Goal: Task Accomplishment & Management: Manage account settings

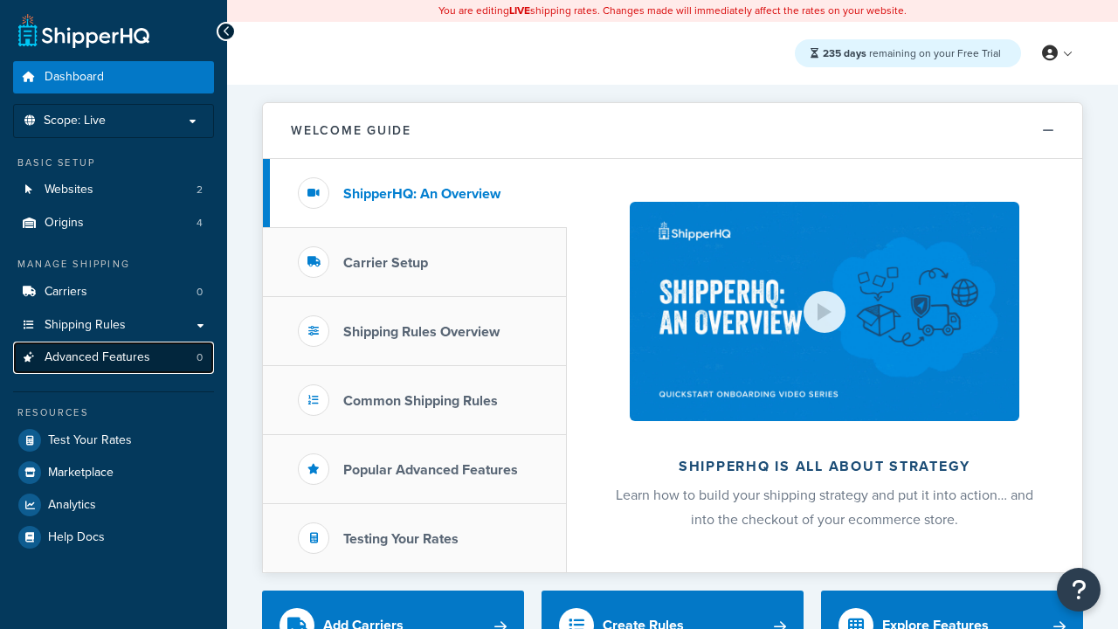
click at [114, 357] on span "Advanced Features" at bounding box center [98, 357] width 106 height 15
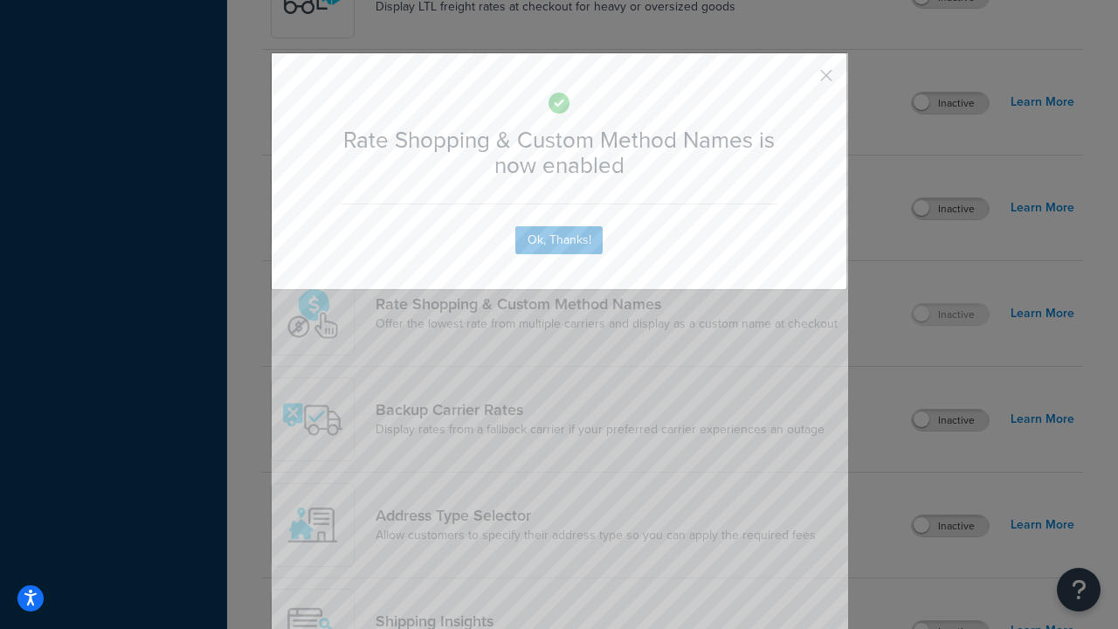
click at [800, 79] on button "button" at bounding box center [800, 81] width 4 height 4
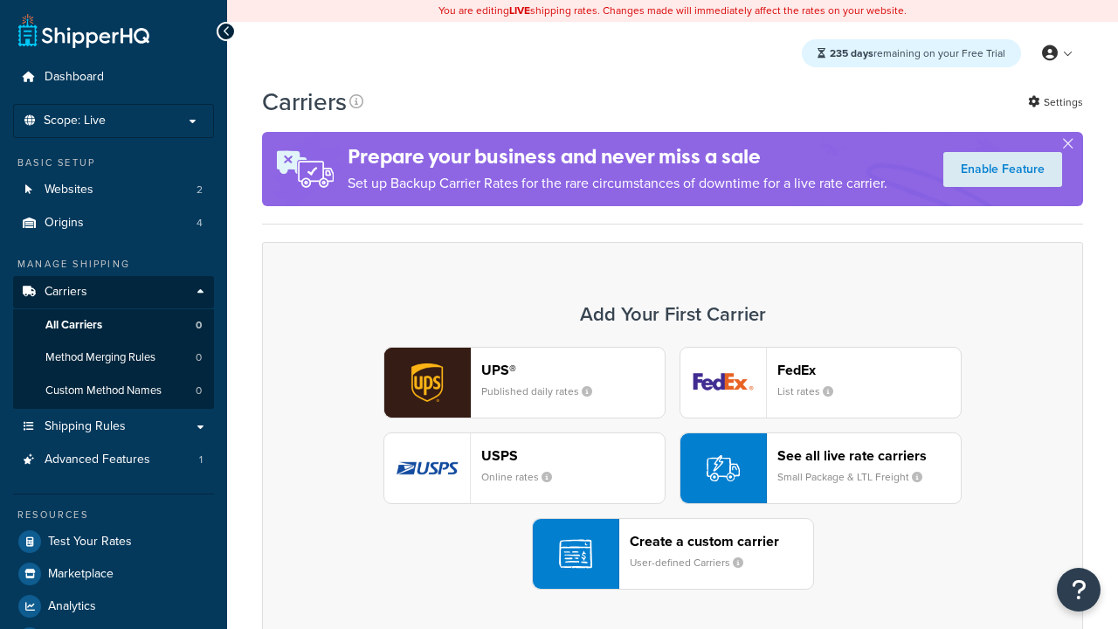
click at [820, 468] on div "See all live rate carriers Small Package & LTL Freight" at bounding box center [868, 468] width 183 height 42
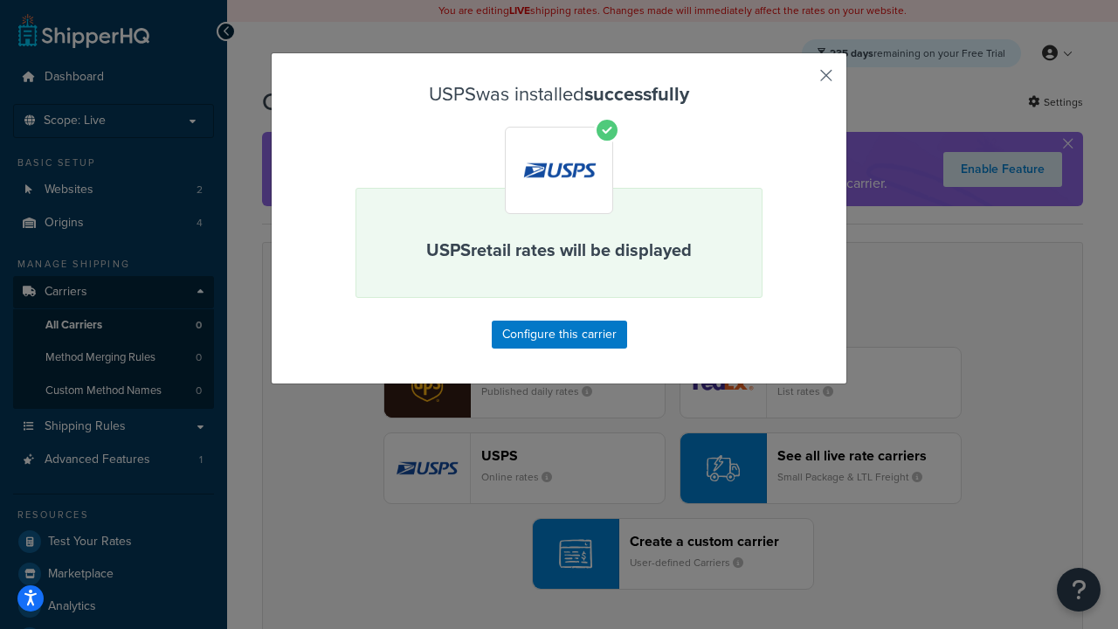
click at [800, 81] on button "button" at bounding box center [800, 81] width 4 height 4
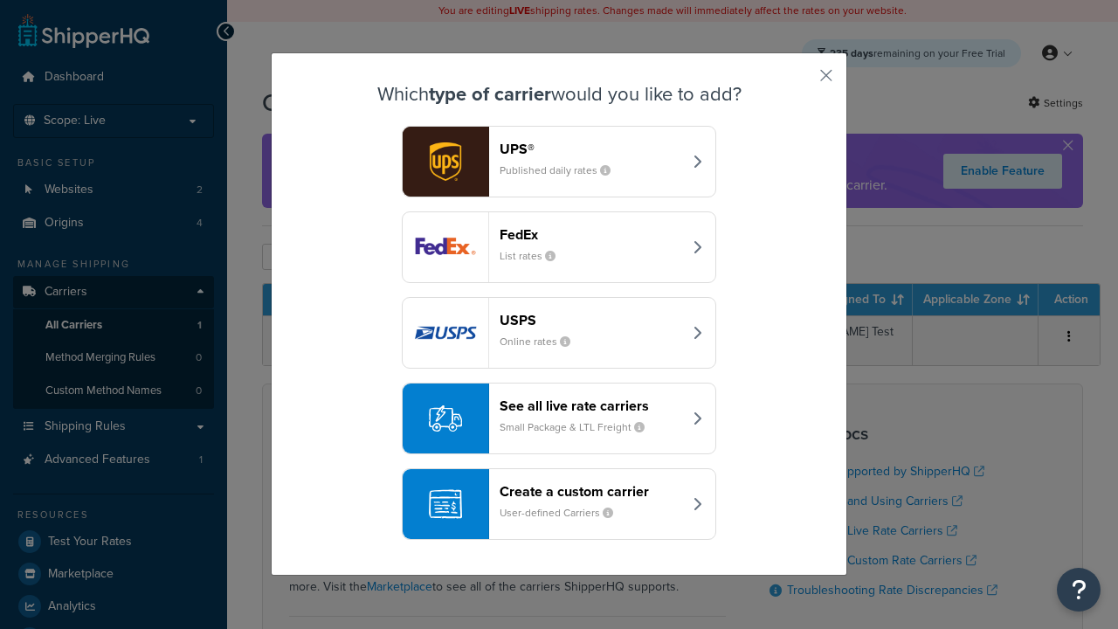
click at [559, 418] on div "See all live rate carriers Small Package & LTL Freight" at bounding box center [590, 418] width 182 height 42
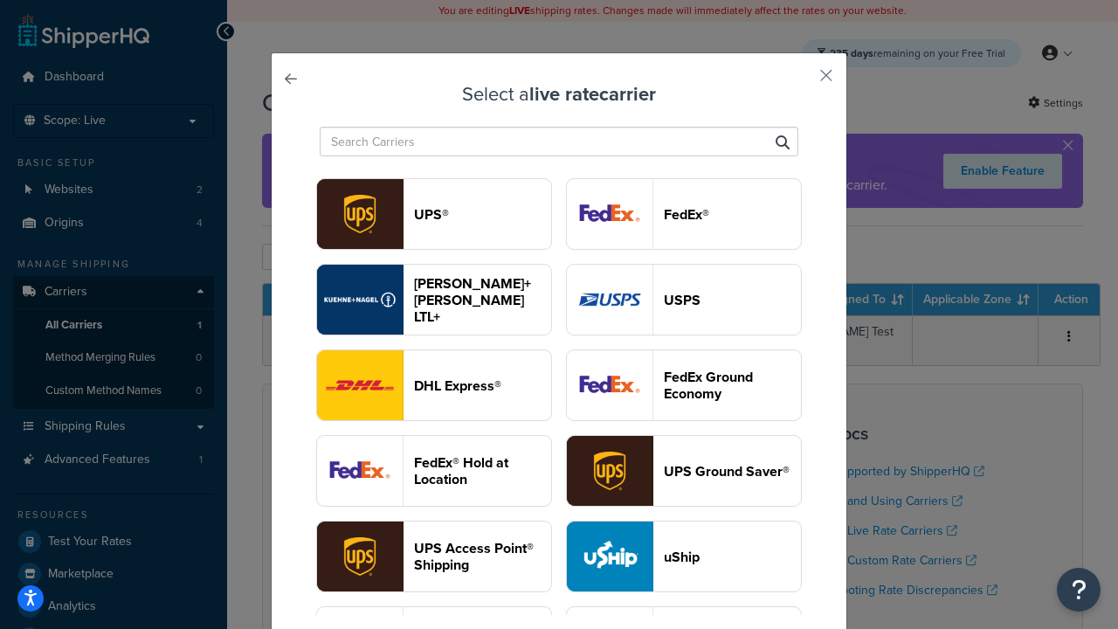
click at [684, 214] on header "FedEx®" at bounding box center [732, 214] width 137 height 17
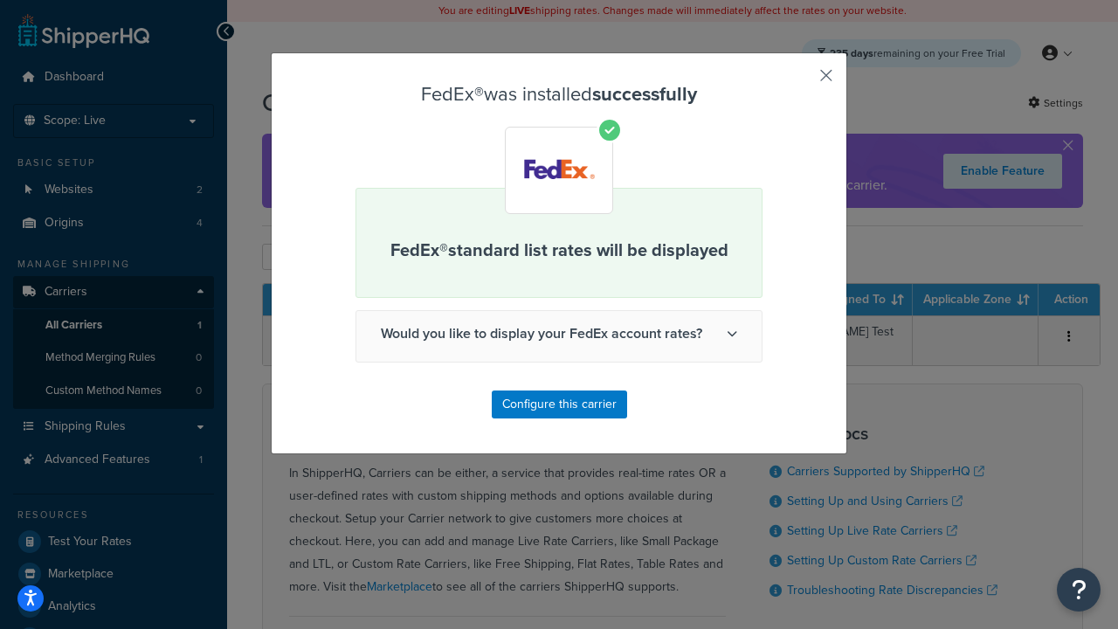
click at [800, 81] on button "button" at bounding box center [800, 81] width 4 height 4
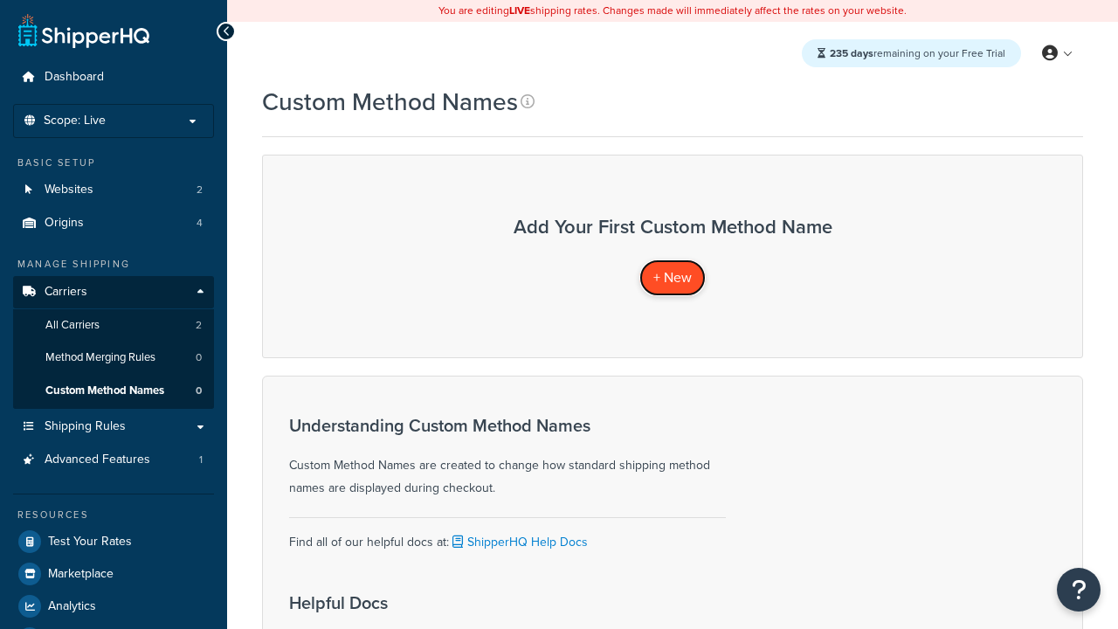
click at [672, 277] on span "+ New" at bounding box center [672, 277] width 38 height 20
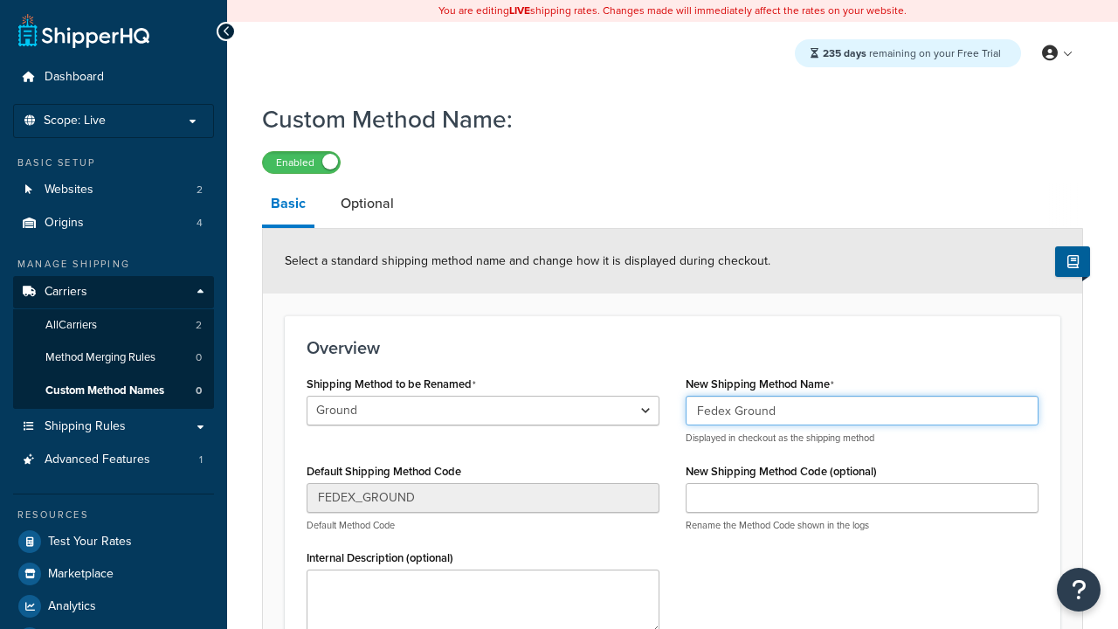
type input "Fedex Ground"
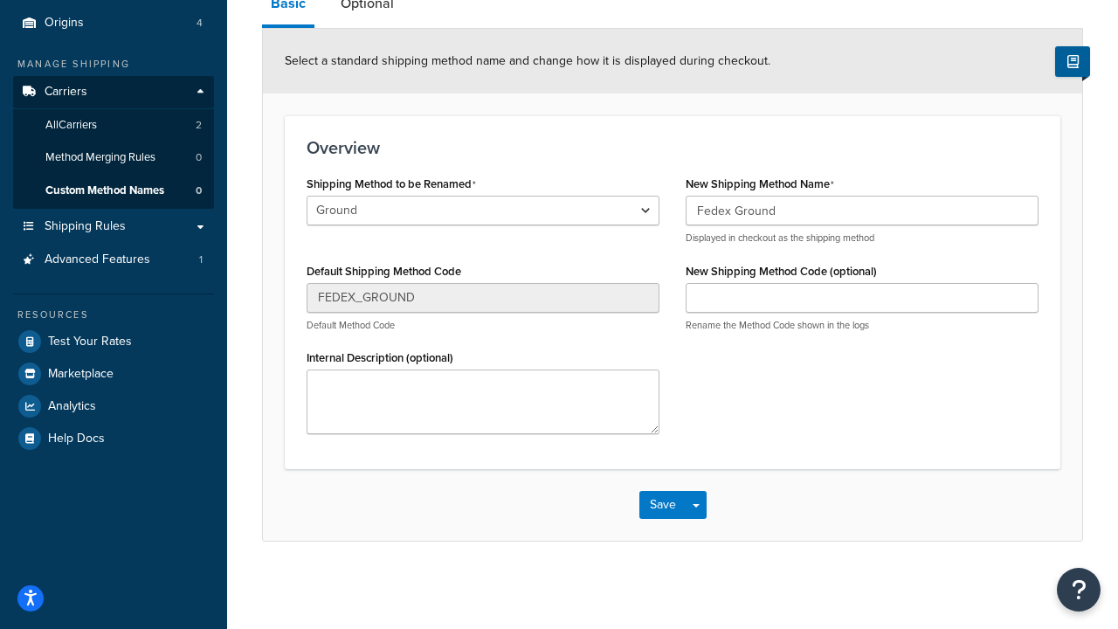
scroll to position [202, 0]
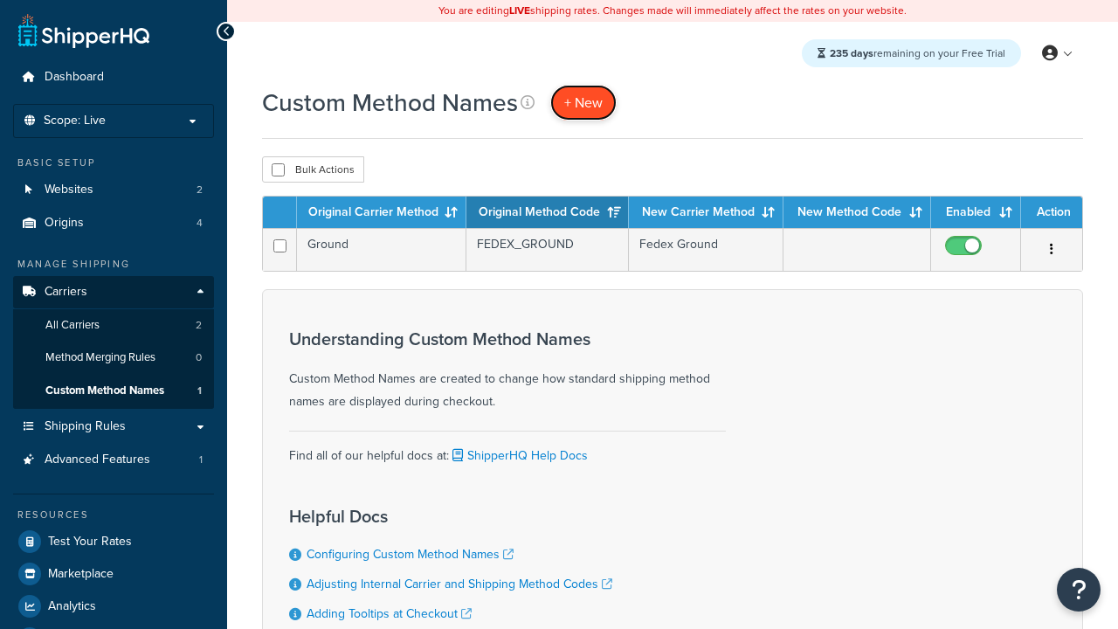
click at [583, 102] on span "+ New" at bounding box center [583, 103] width 38 height 20
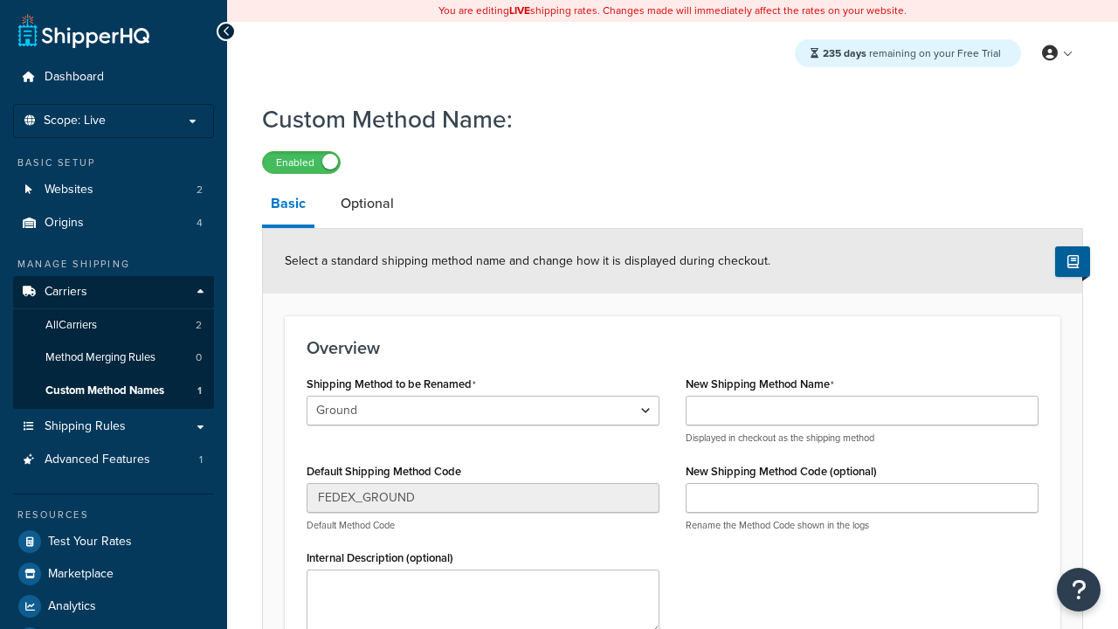
select select "706449"
type input "Priority Mail"
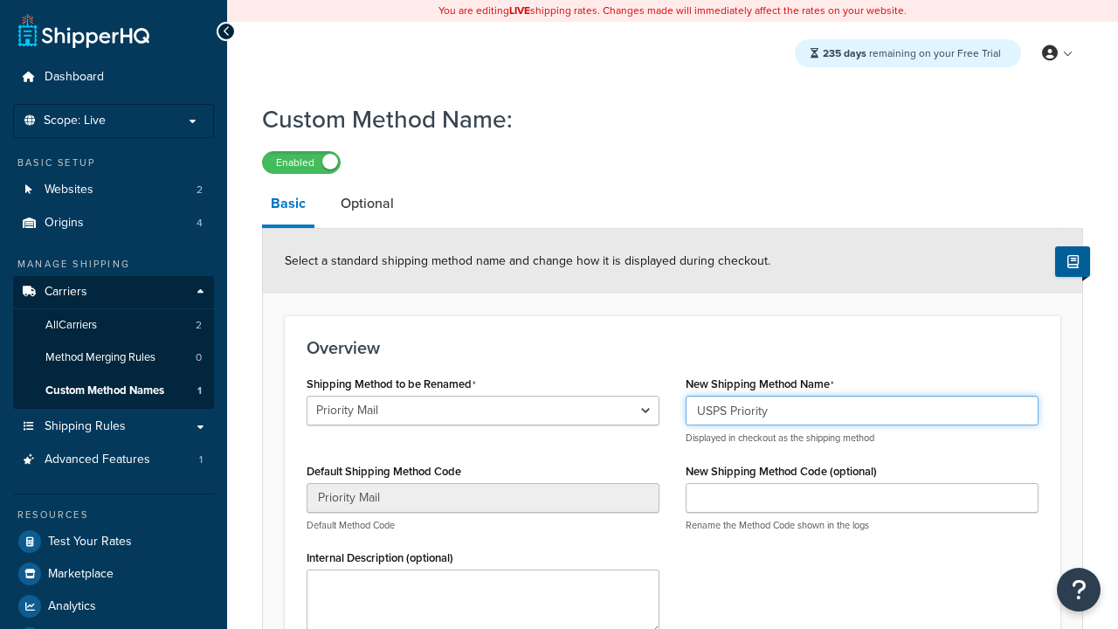
type input "USPS Priority"
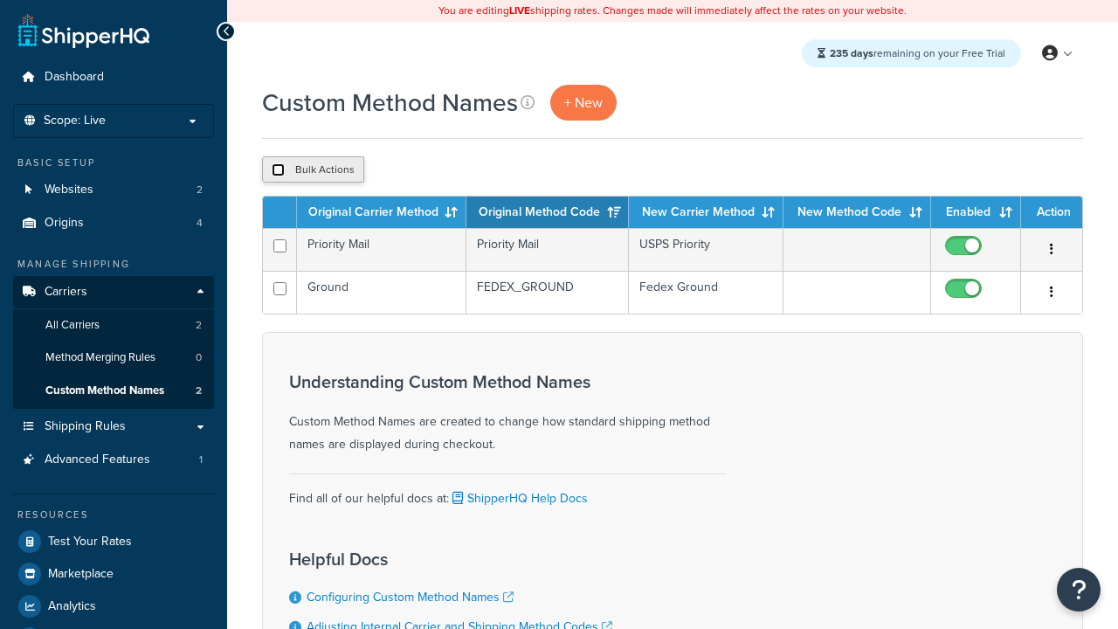
click at [278, 170] on input "checkbox" at bounding box center [278, 169] width 13 height 13
checkbox input "true"
click at [401, 170] on button "Duplicate" at bounding box center [399, 169] width 73 height 26
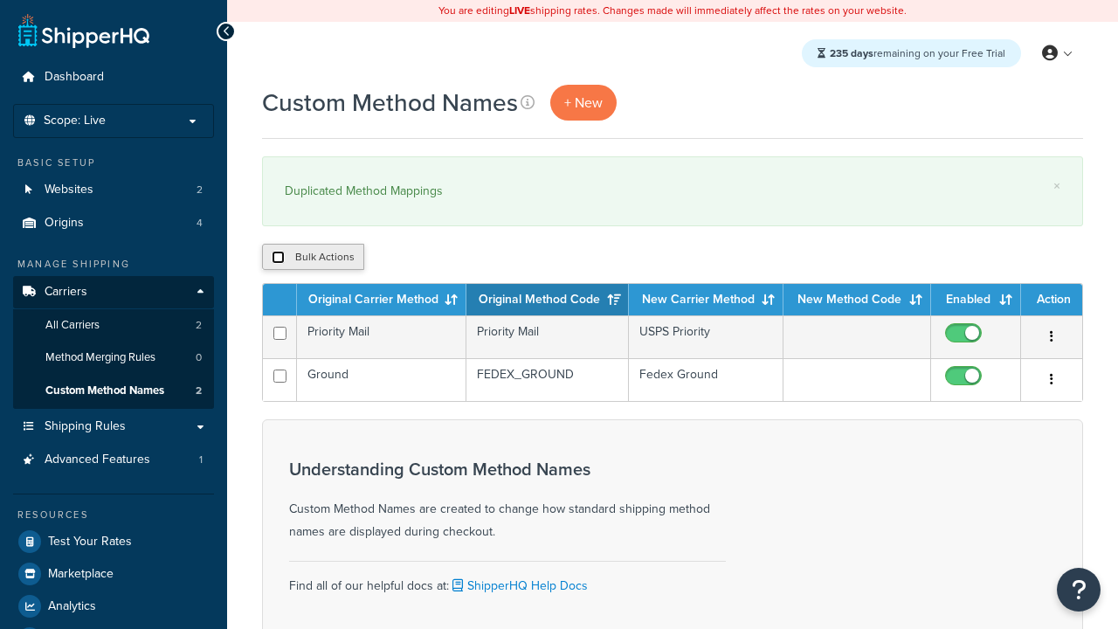
click at [278, 258] on input "checkbox" at bounding box center [278, 257] width 13 height 13
checkbox input "true"
click at [470, 258] on button "Delete" at bounding box center [466, 257] width 60 height 26
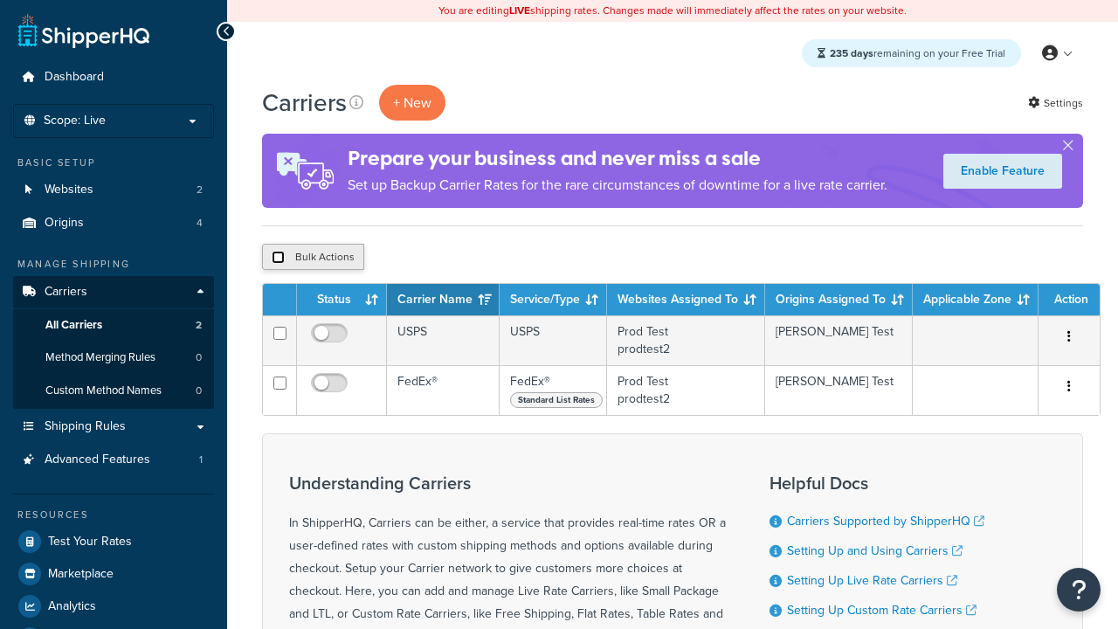
click at [278, 258] on input "checkbox" at bounding box center [278, 257] width 13 height 13
checkbox input "true"
click at [0, 0] on button "Delete" at bounding box center [0, 0] width 0 height 0
